Goal: Transaction & Acquisition: Download file/media

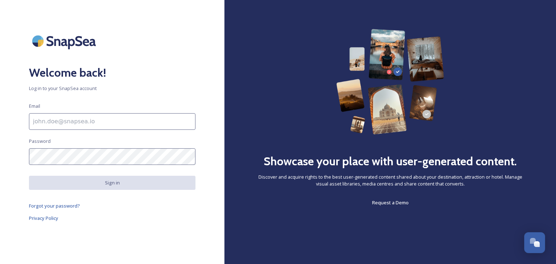
click at [59, 122] on input at bounding box center [112, 121] width 166 height 17
type input "[EMAIL_ADDRESS][DOMAIN_NAME]"
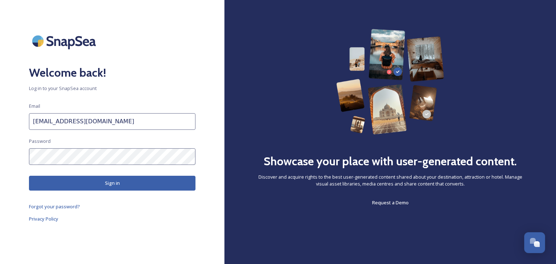
click at [116, 181] on button "Sign in" at bounding box center [112, 183] width 166 height 15
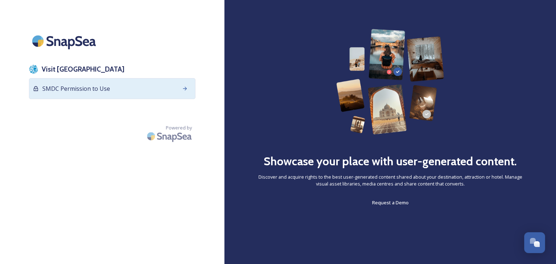
click at [91, 88] on span "SMDC Permission to Use" at bounding box center [76, 88] width 68 height 9
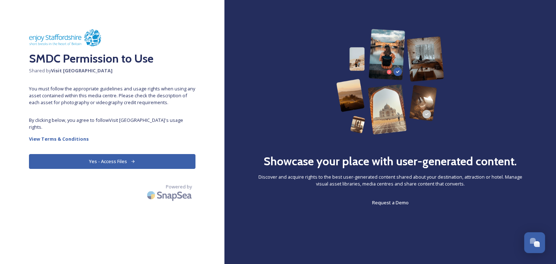
click at [106, 154] on button "Yes - Access Files" at bounding box center [112, 161] width 166 height 15
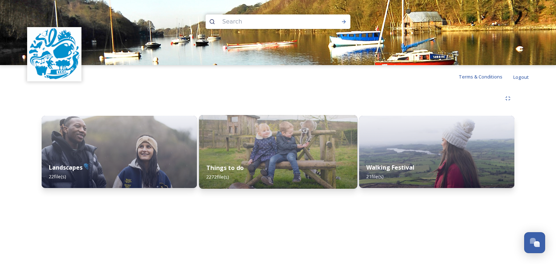
click at [252, 146] on img at bounding box center [278, 152] width 158 height 74
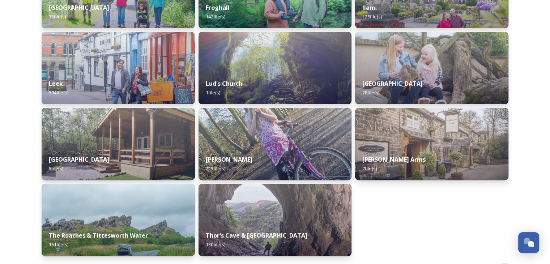
scroll to position [253, 0]
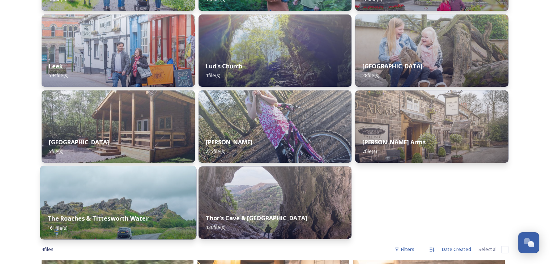
click at [136, 209] on div "The Roaches & Tittesworth Water 161 file(s)" at bounding box center [118, 223] width 156 height 33
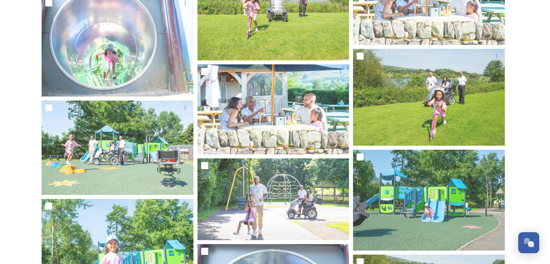
scroll to position [2399, 0]
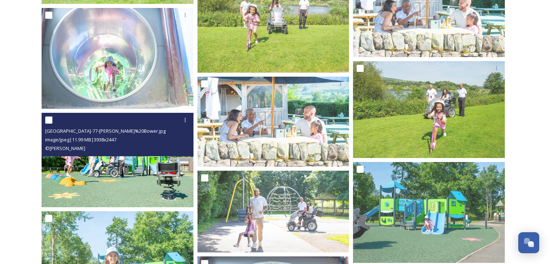
click at [96, 174] on img at bounding box center [118, 160] width 152 height 94
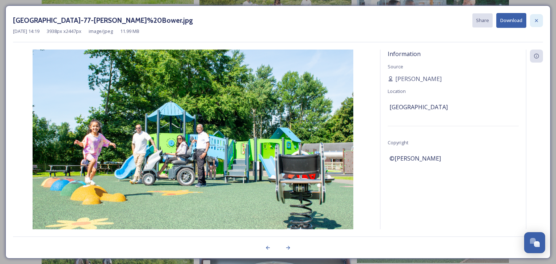
click at [535, 20] on icon at bounding box center [536, 21] width 6 height 6
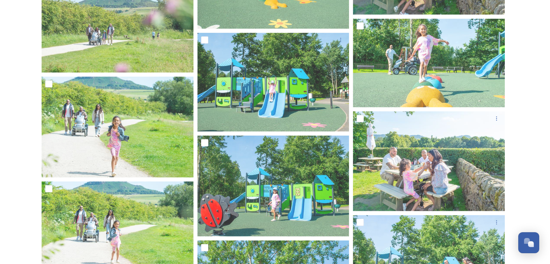
scroll to position [1639, 0]
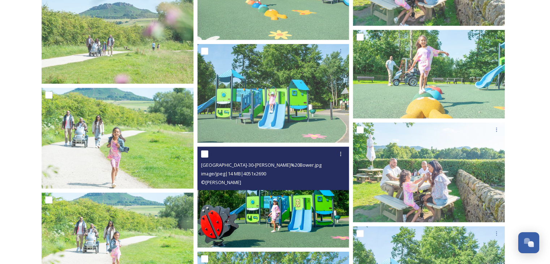
click at [279, 220] on img at bounding box center [274, 197] width 152 height 101
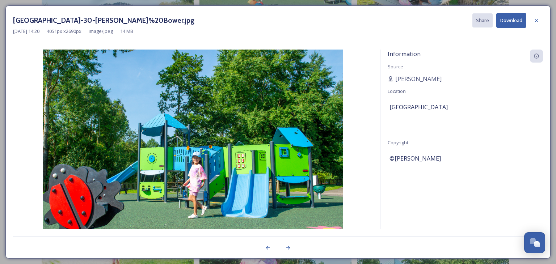
click at [508, 22] on button "Download" at bounding box center [511, 20] width 30 height 15
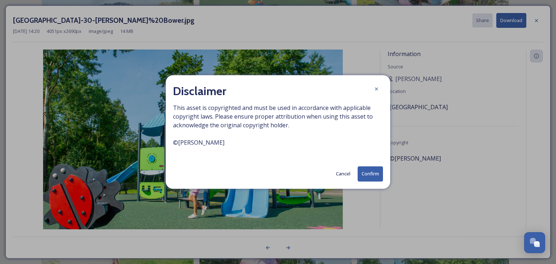
click at [370, 173] on button "Confirm" at bounding box center [369, 173] width 25 height 15
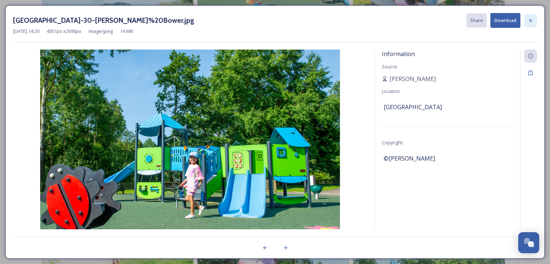
click at [530, 19] on icon at bounding box center [531, 21] width 6 height 6
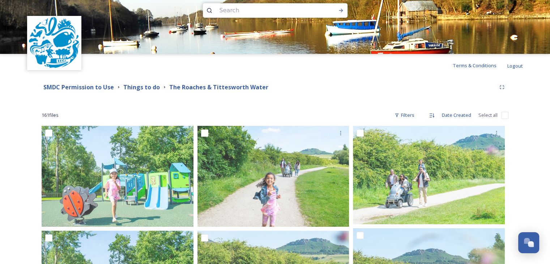
scroll to position [0, 0]
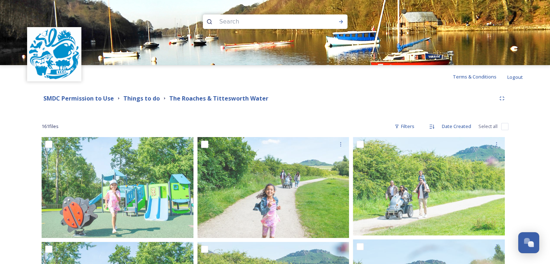
click at [238, 21] on input at bounding box center [265, 22] width 99 height 16
type input "[PERSON_NAME]"
click at [140, 100] on strong "Things to do" at bounding box center [141, 98] width 37 height 8
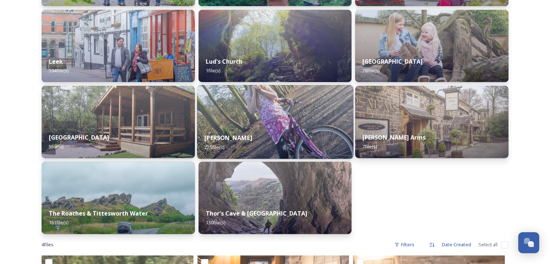
scroll to position [362, 0]
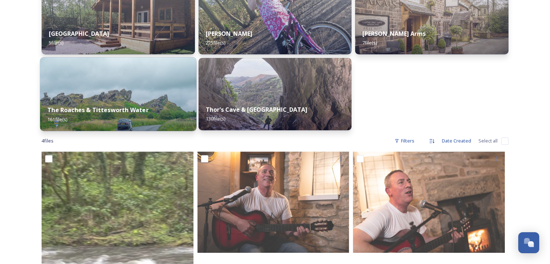
click at [153, 94] on img at bounding box center [118, 94] width 156 height 74
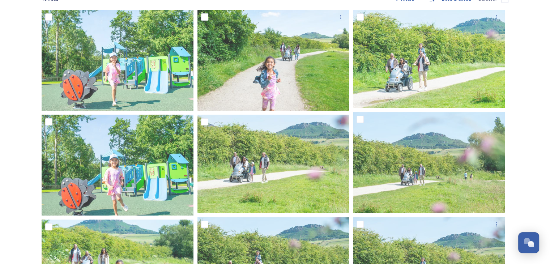
scroll to position [109, 0]
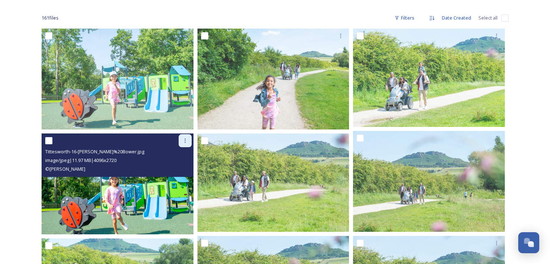
click at [184, 139] on icon at bounding box center [185, 141] width 6 height 6
click at [135, 166] on div "© [PERSON_NAME]" at bounding box center [118, 169] width 147 height 9
click at [133, 193] on img at bounding box center [118, 183] width 152 height 101
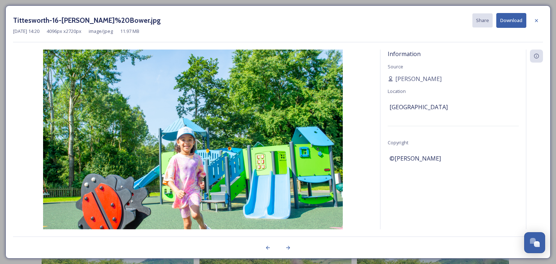
click at [515, 19] on button "Download" at bounding box center [511, 20] width 30 height 15
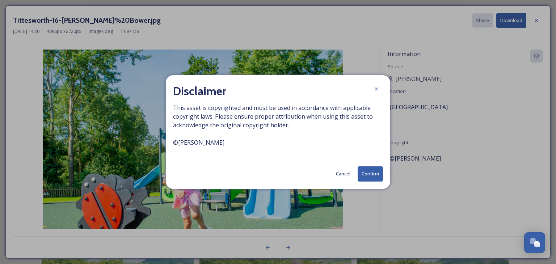
click at [370, 172] on button "Confirm" at bounding box center [369, 173] width 25 height 15
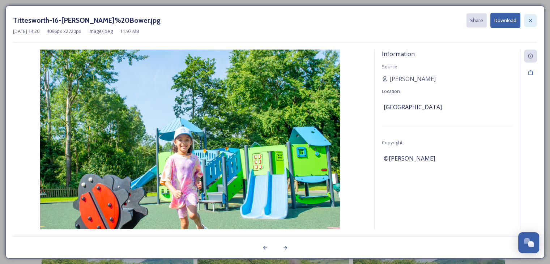
click at [529, 18] on icon at bounding box center [531, 21] width 6 height 6
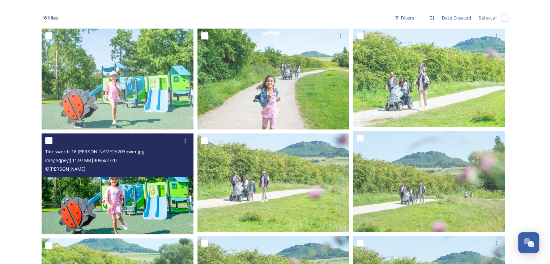
click at [138, 201] on img at bounding box center [118, 183] width 152 height 101
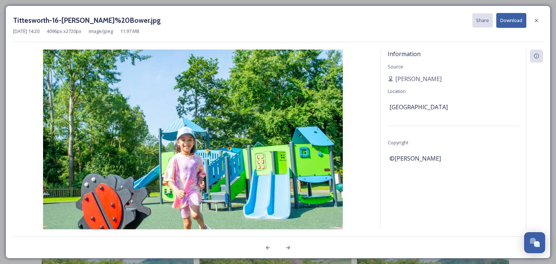
click at [508, 19] on button "Download" at bounding box center [511, 20] width 30 height 15
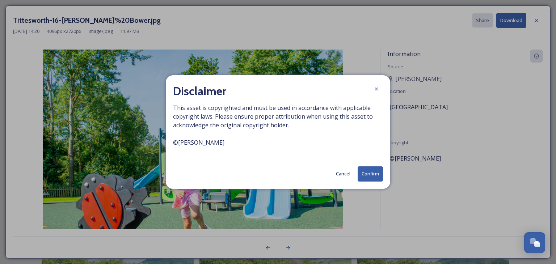
click at [366, 172] on button "Confirm" at bounding box center [369, 173] width 25 height 15
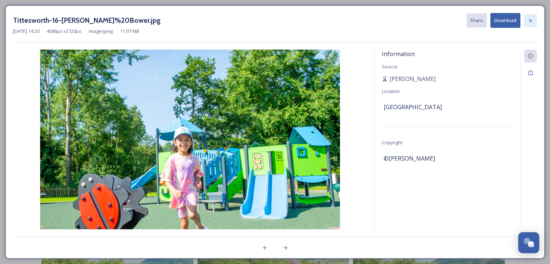
click at [531, 16] on div at bounding box center [530, 20] width 13 height 13
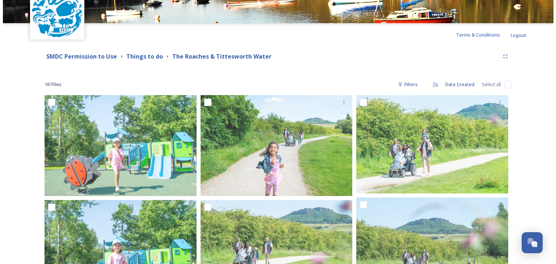
scroll to position [0, 0]
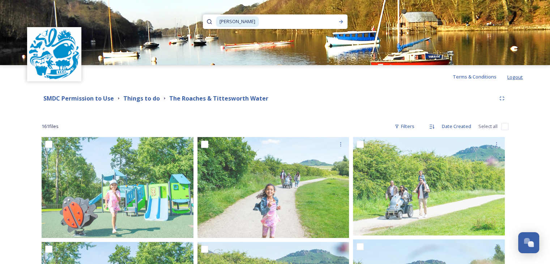
click at [517, 80] on span "Logout" at bounding box center [516, 77] width 16 height 7
